Goal: Information Seeking & Learning: Find specific fact

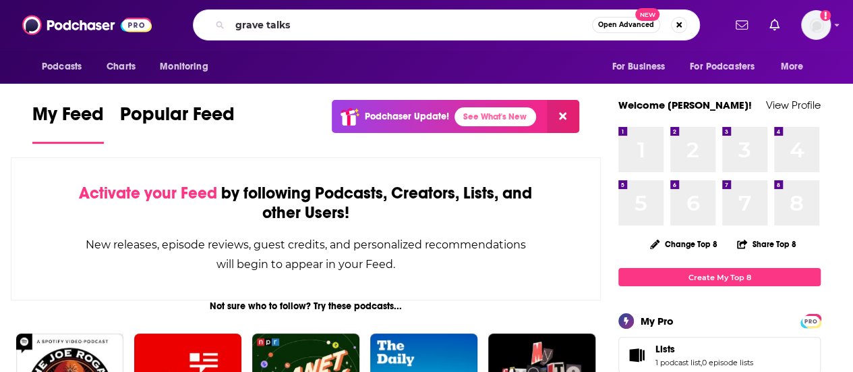
type input "grave talks"
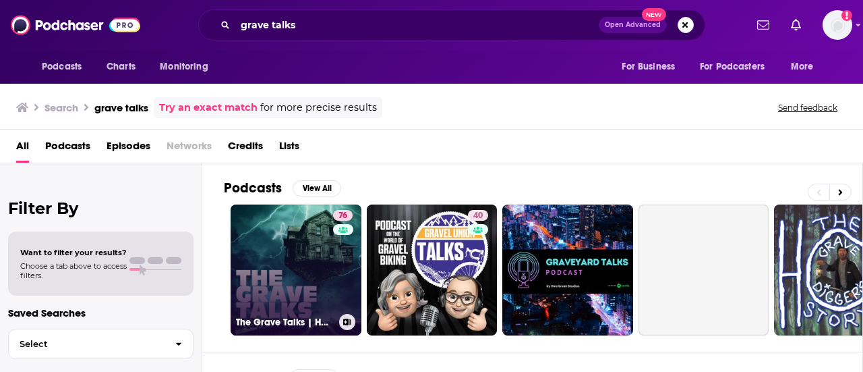
click at [326, 264] on link "76 The Grave Talks | Haunted, Paranormal & Supernatural" at bounding box center [296, 269] width 131 height 131
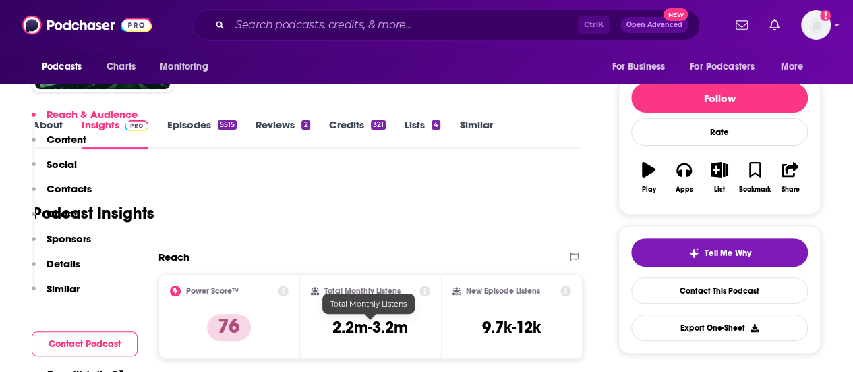
scroll to position [270, 0]
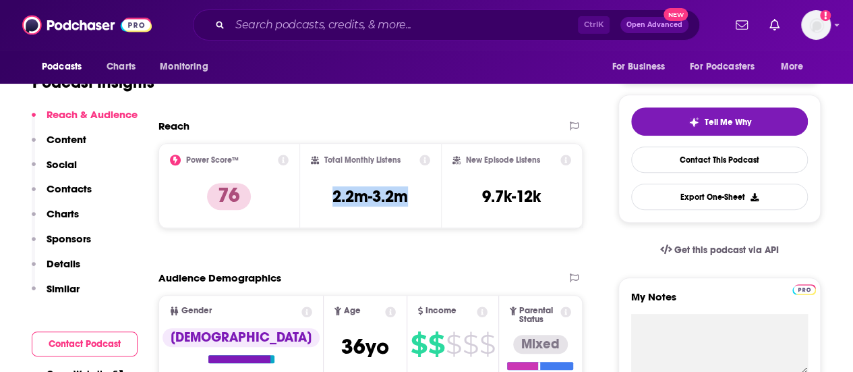
drag, startPoint x: 411, startPoint y: 201, endPoint x: 330, endPoint y: 196, distance: 81.8
click at [330, 196] on div "Total Monthly Listens 2.2m-3.2m" at bounding box center [371, 185] width 120 height 62
copy h3 "2.2m-3.2m"
